Goal: Navigation & Orientation: Find specific page/section

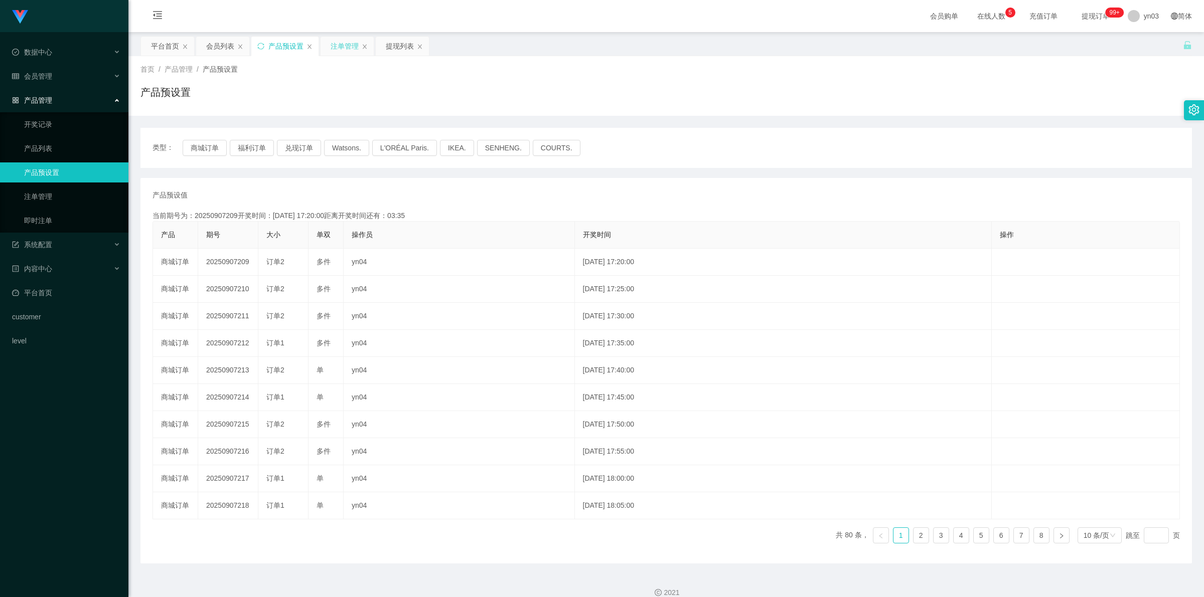
click at [352, 51] on div "注单管理" at bounding box center [344, 46] width 28 height 19
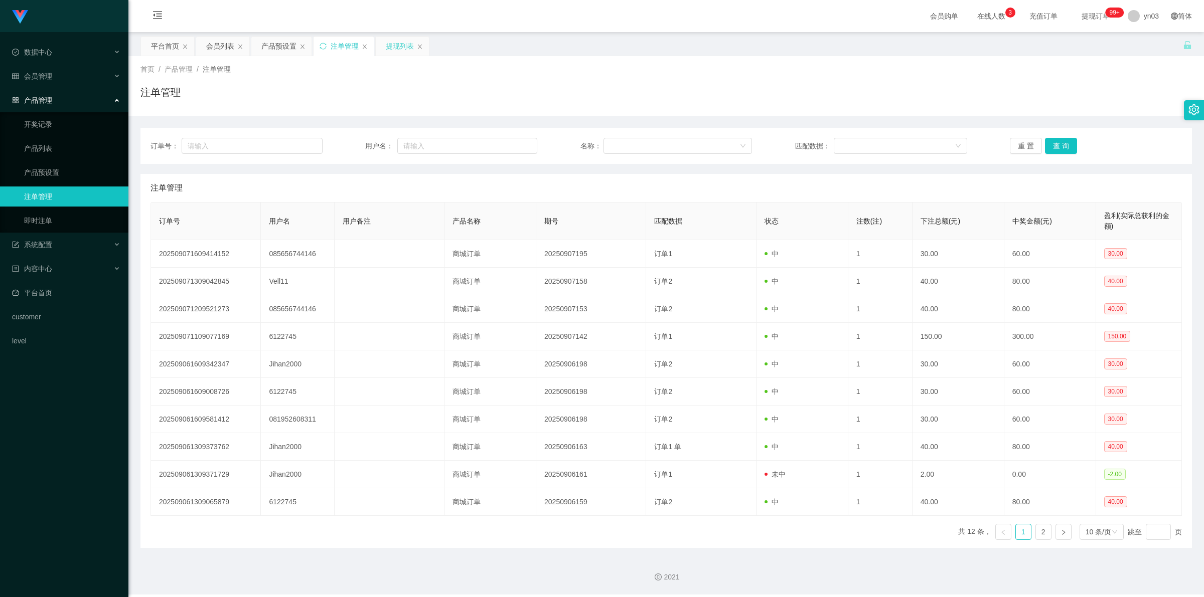
click at [397, 43] on div "提现列表" at bounding box center [400, 46] width 28 height 19
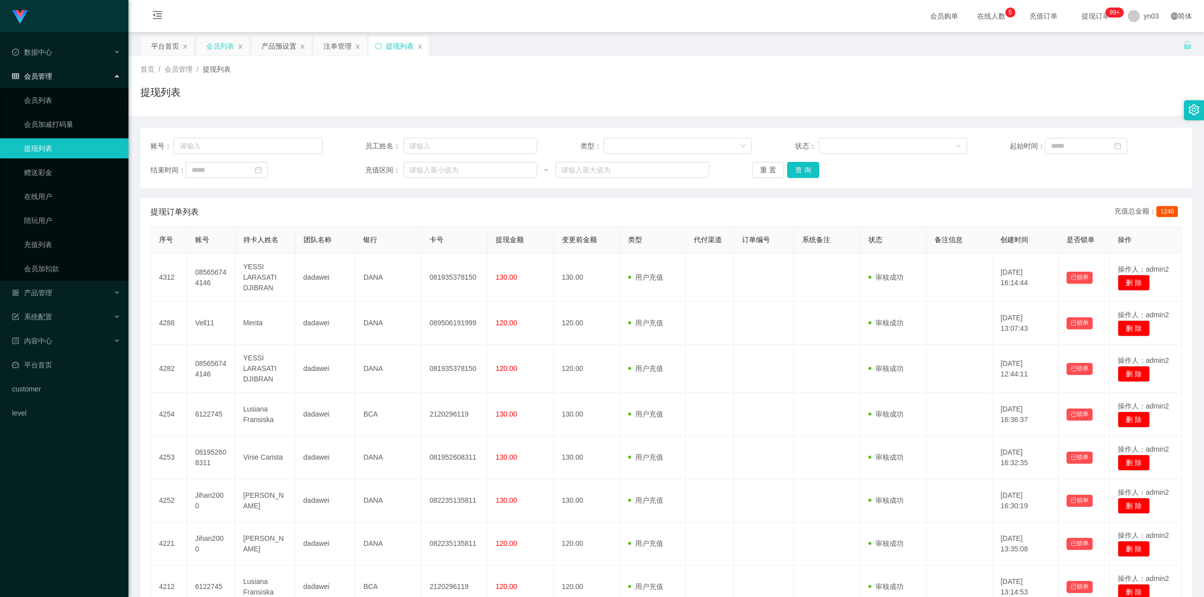
click at [220, 44] on div "会员列表" at bounding box center [220, 46] width 28 height 19
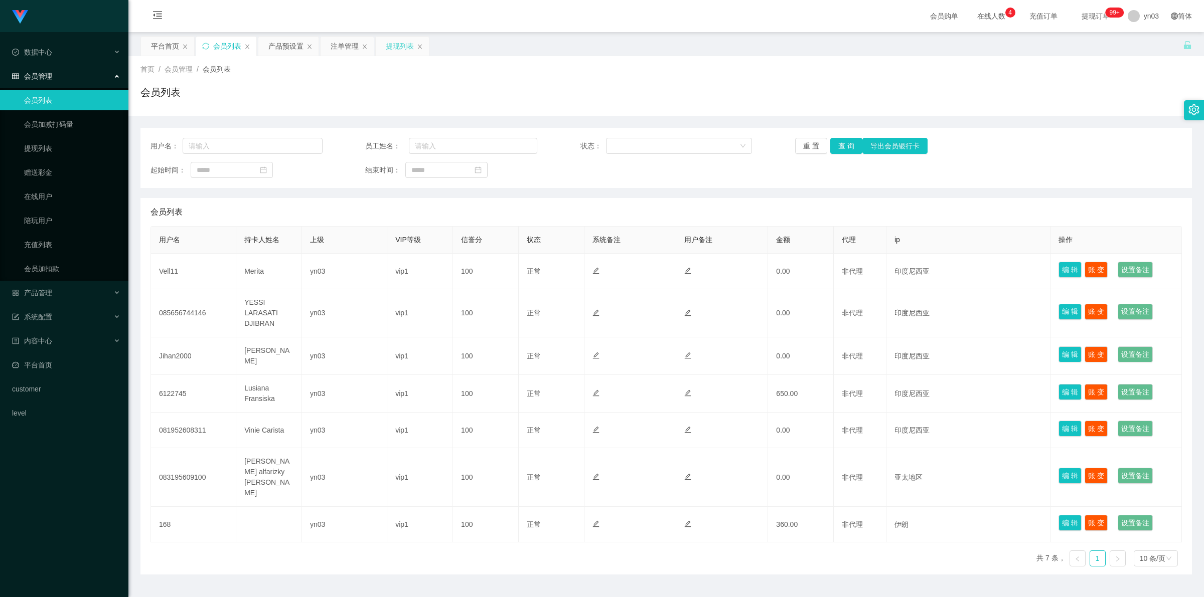
click at [404, 50] on div "提现列表" at bounding box center [400, 46] width 28 height 19
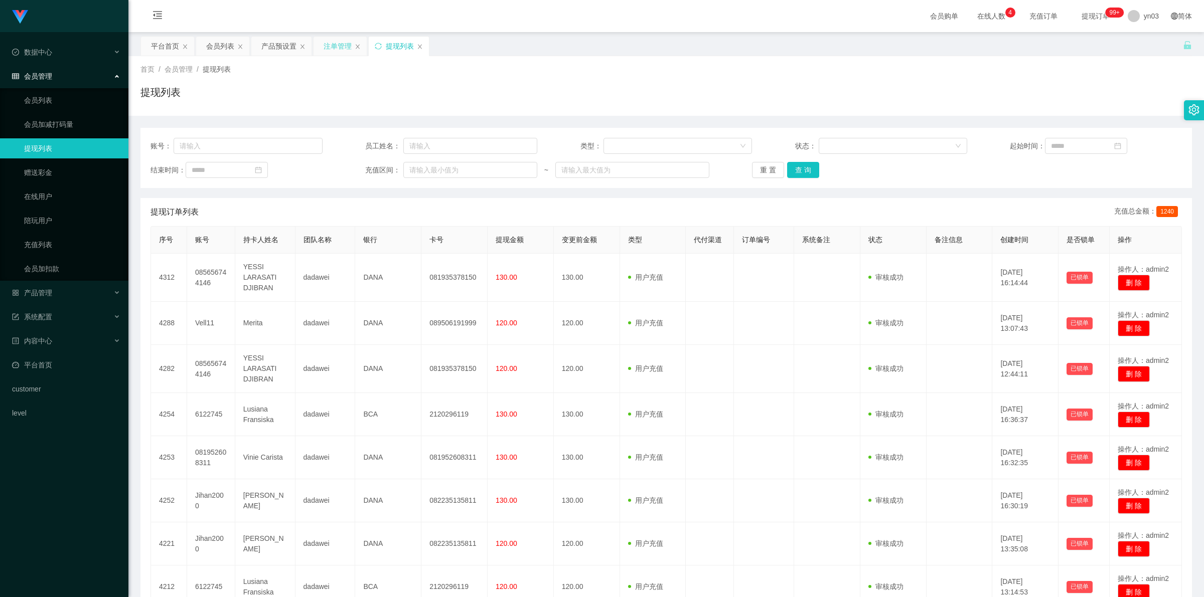
click at [330, 37] on div "注单管理" at bounding box center [337, 46] width 28 height 19
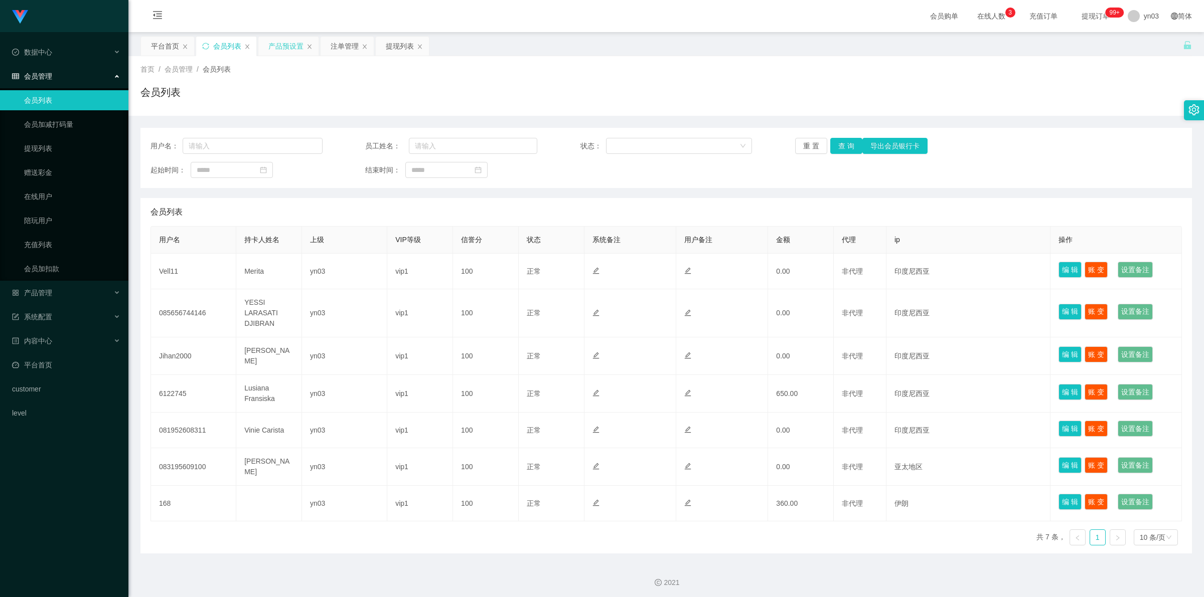
click at [279, 48] on div "产品预设置" at bounding box center [285, 46] width 35 height 19
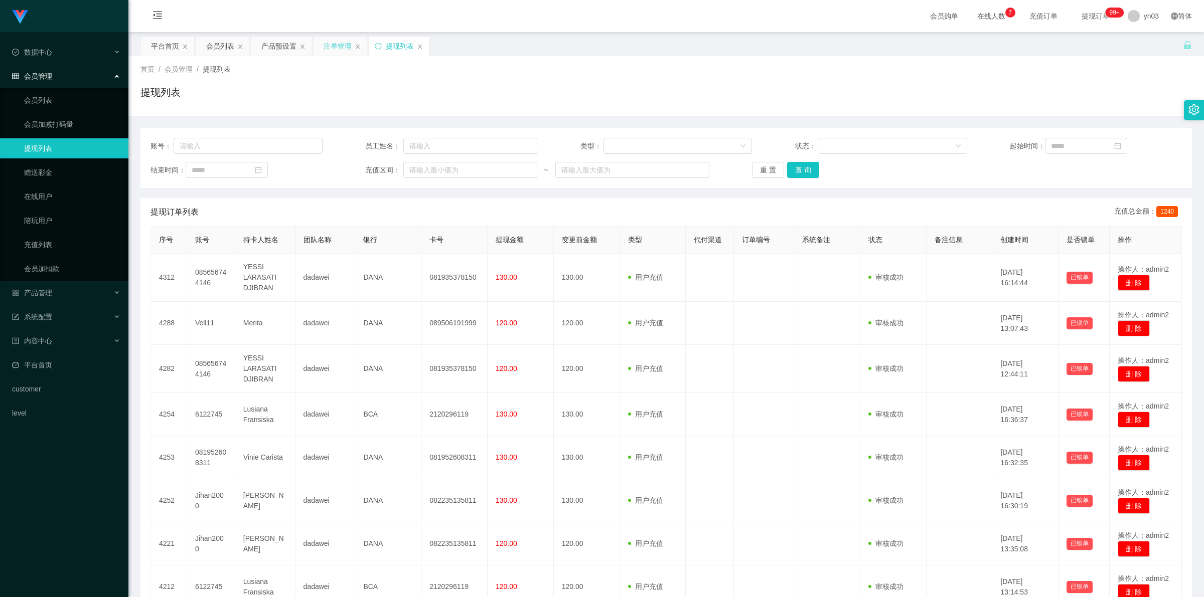
click at [339, 48] on div "注单管理" at bounding box center [337, 46] width 28 height 19
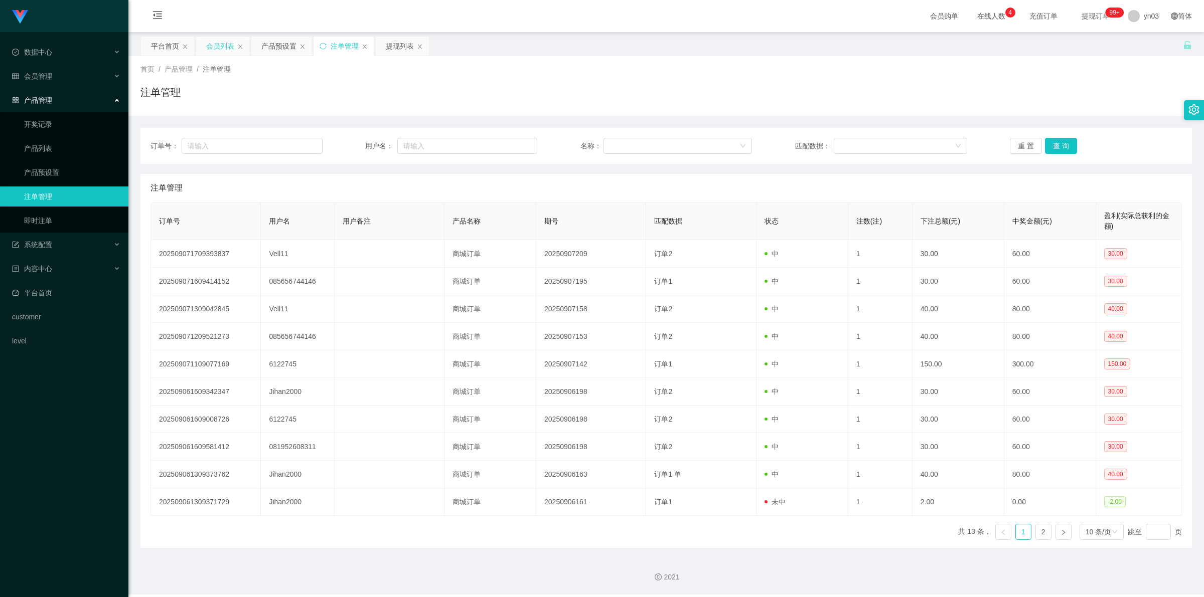
click at [217, 49] on div "会员列表" at bounding box center [220, 46] width 28 height 19
